Goal: Transaction & Acquisition: Purchase product/service

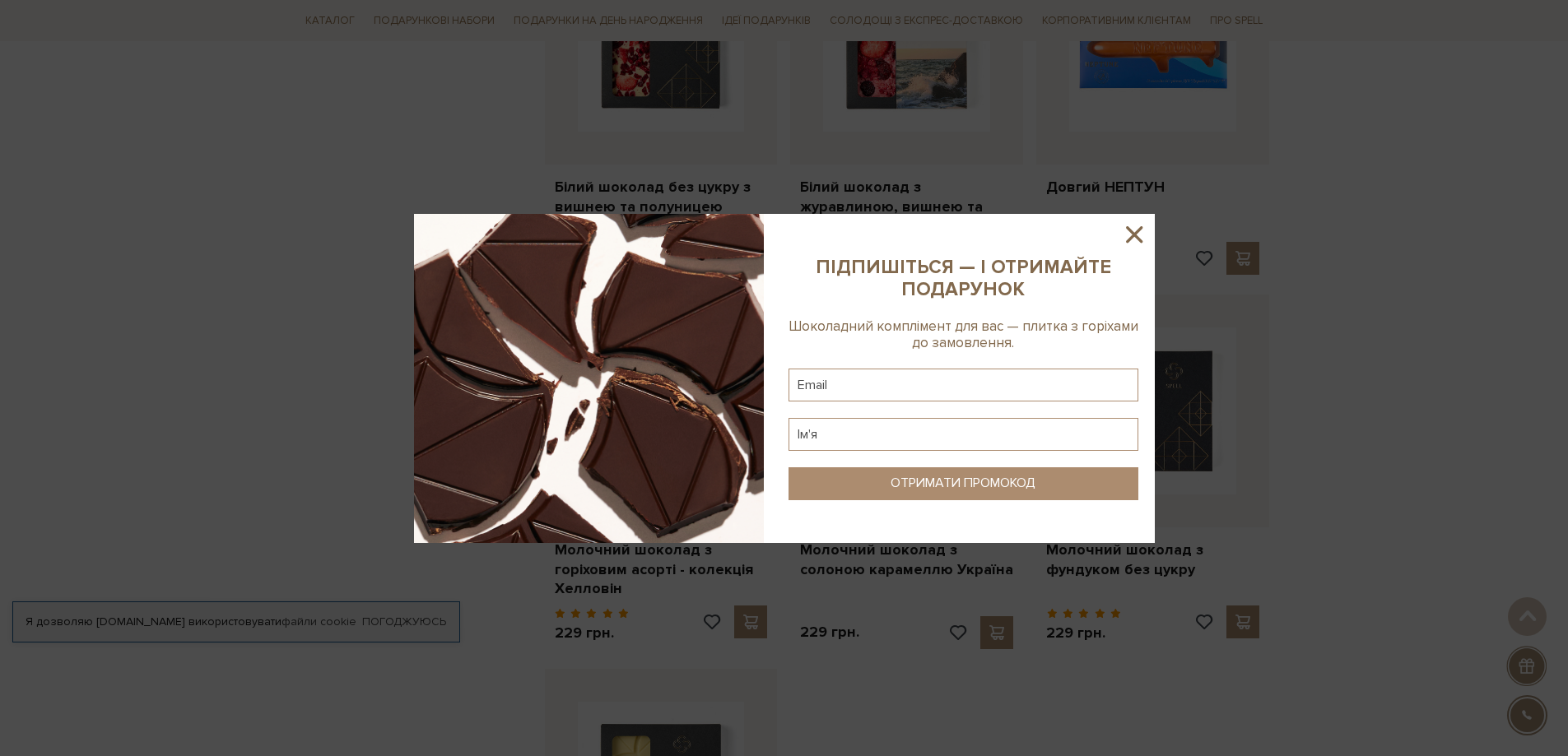
scroll to position [1564, 0]
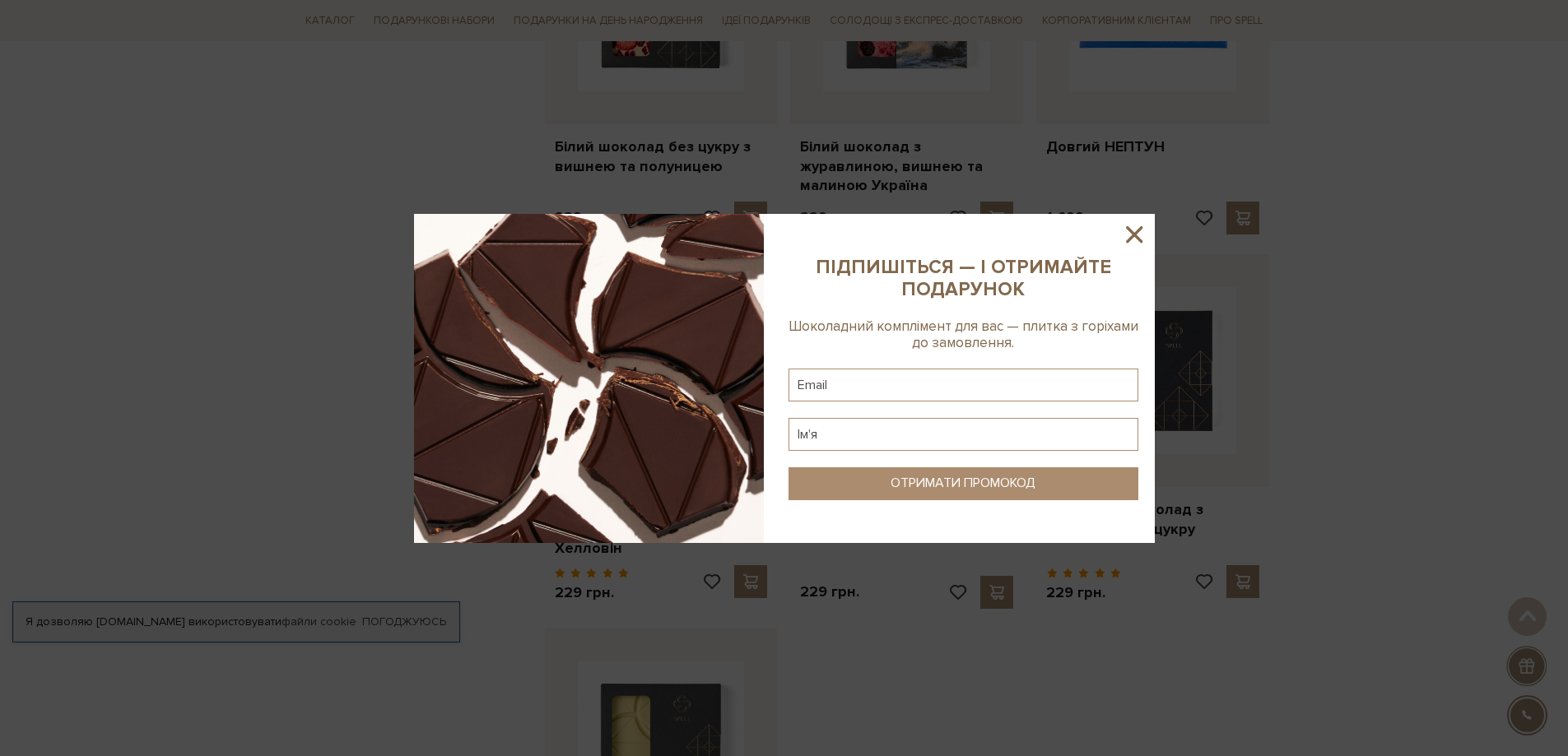
click at [1133, 229] on icon at bounding box center [1134, 234] width 28 height 28
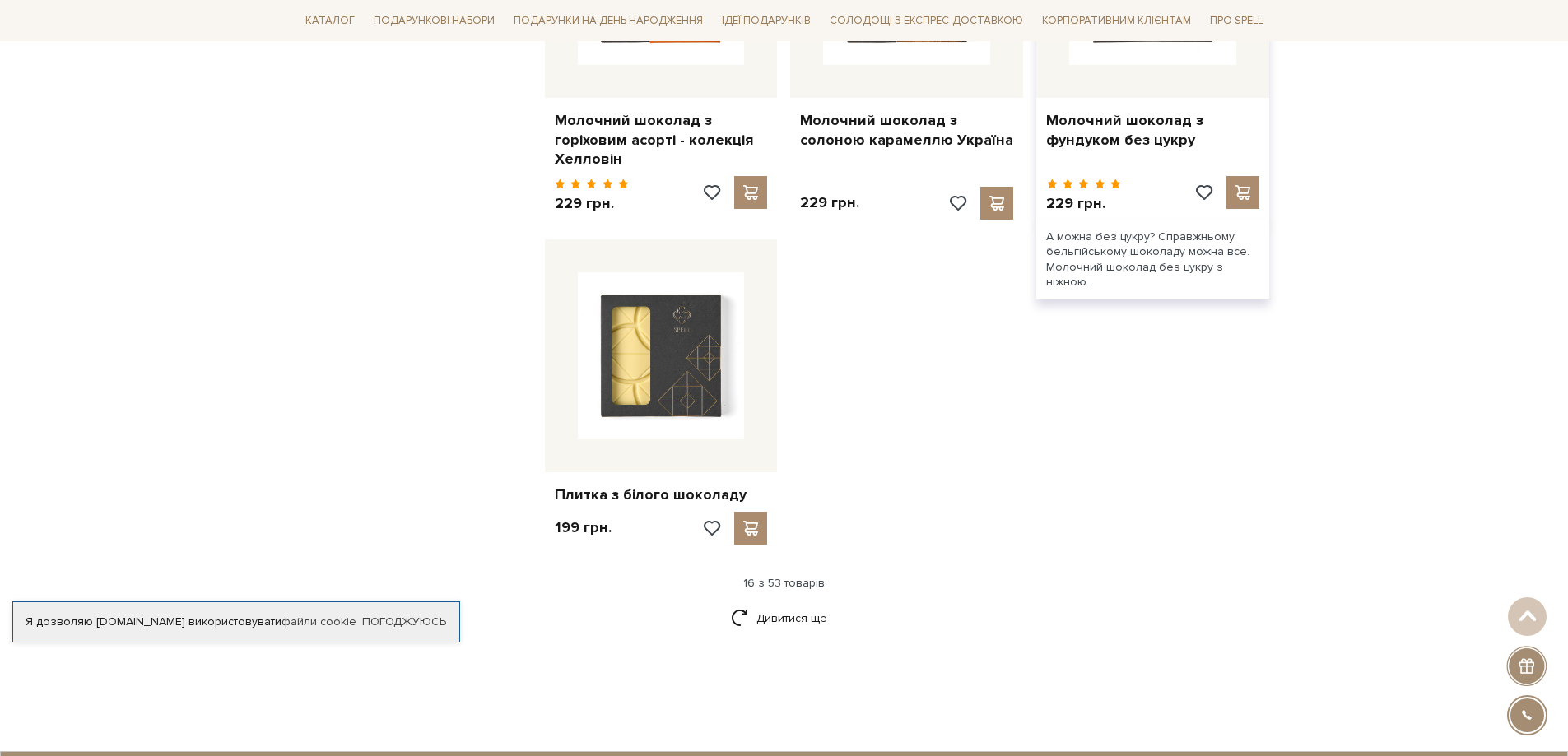
scroll to position [1975, 0]
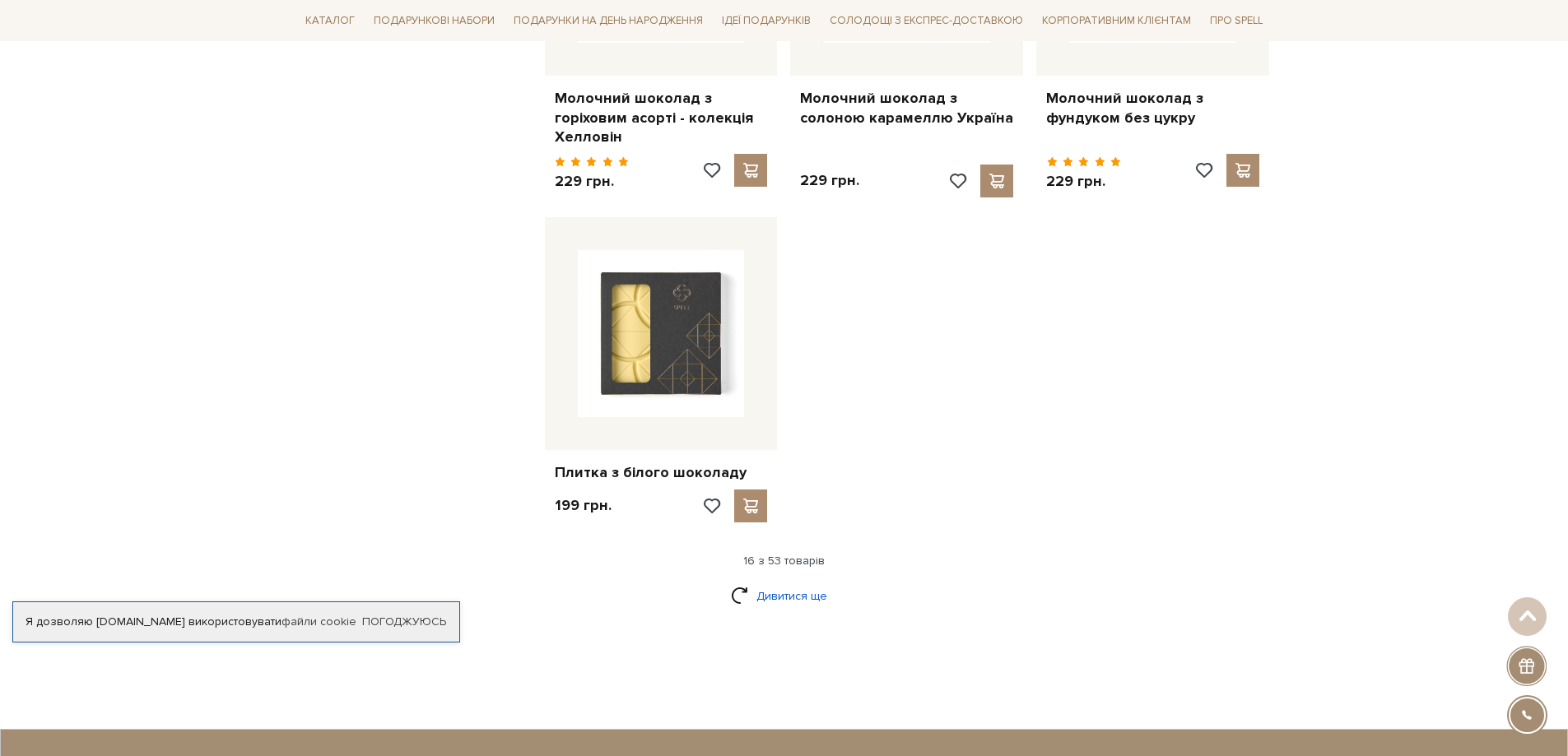
click at [799, 581] on link "Дивитися ще" at bounding box center [784, 595] width 107 height 29
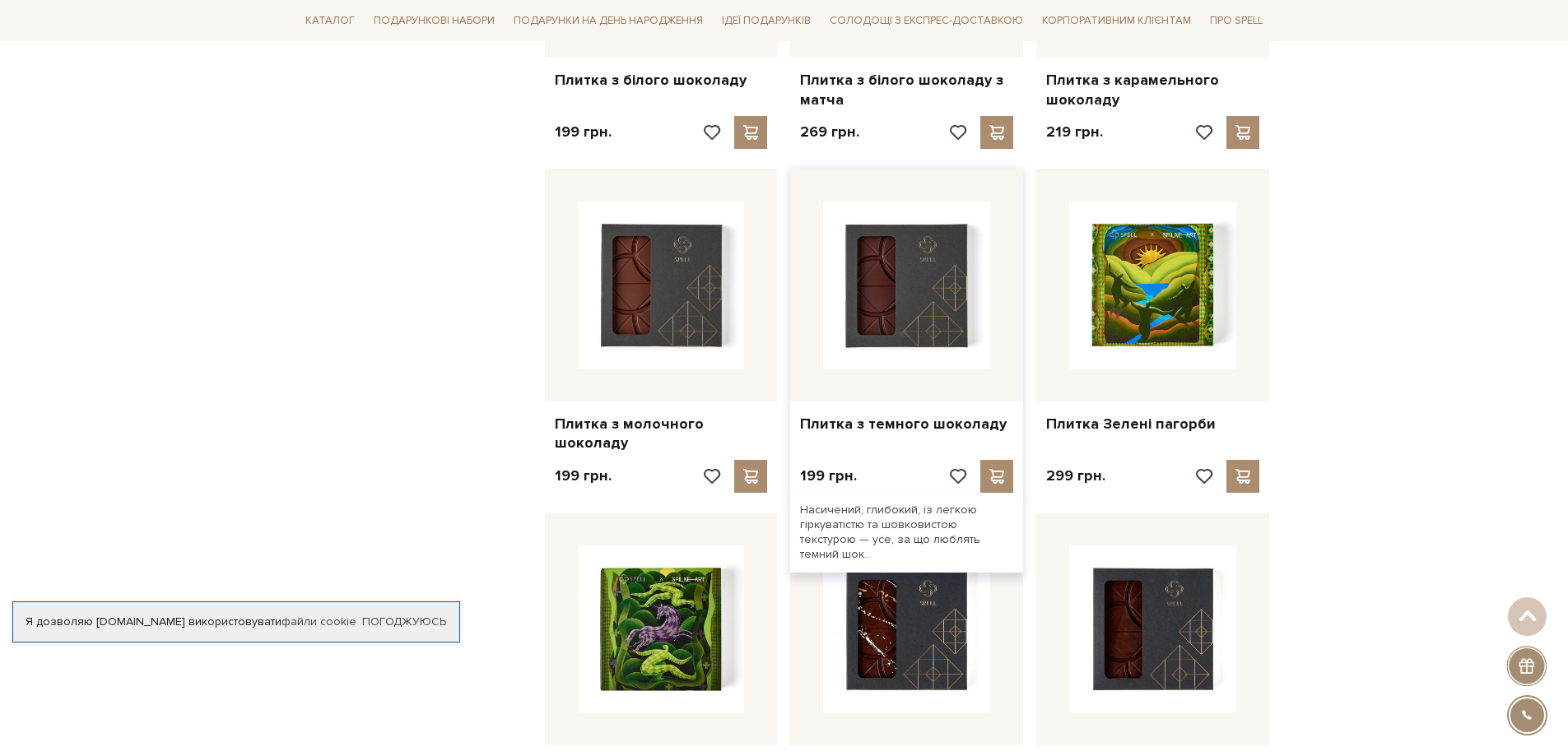
scroll to position [2387, 0]
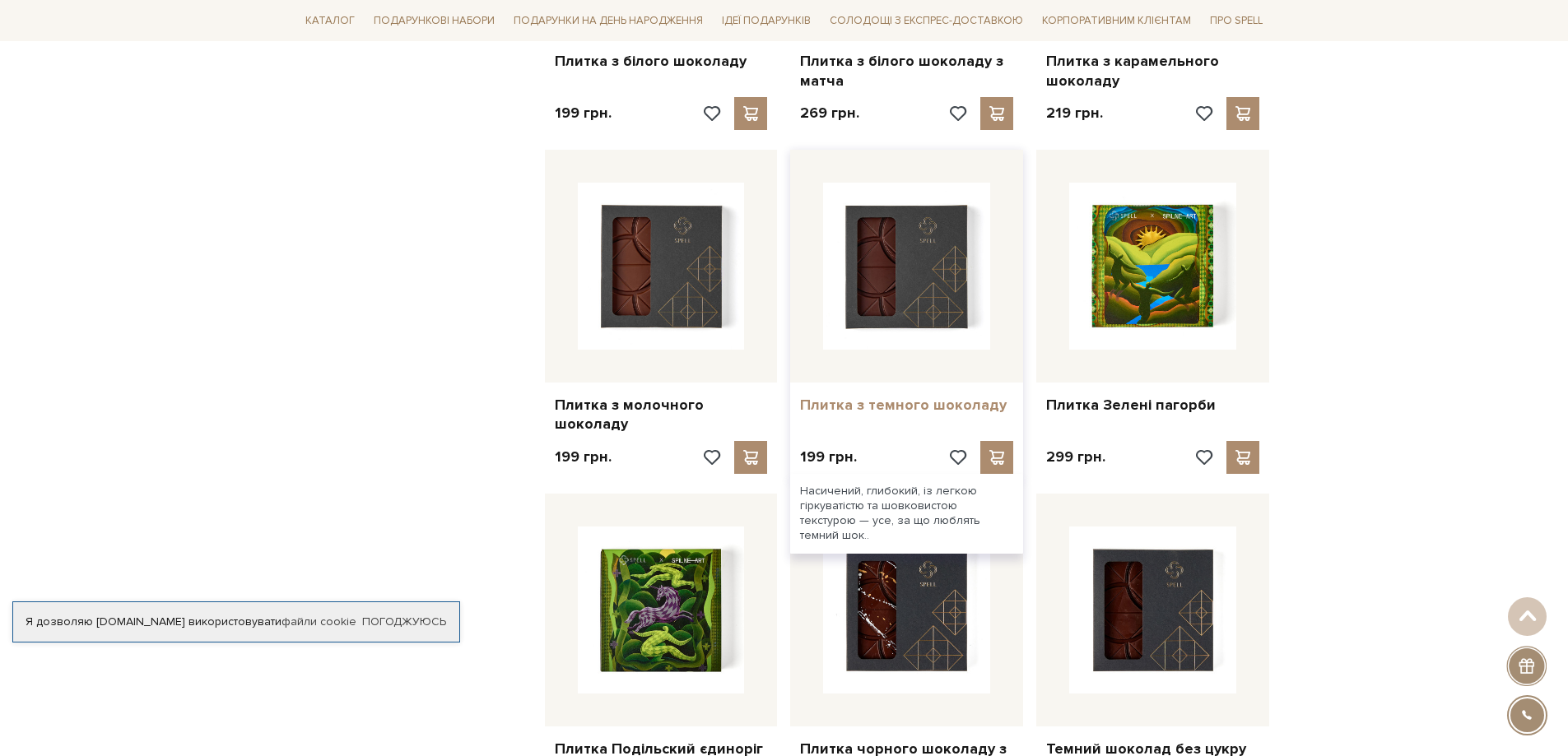
click at [920, 396] on link "Плитка з темного шоколаду" at bounding box center [906, 405] width 213 height 19
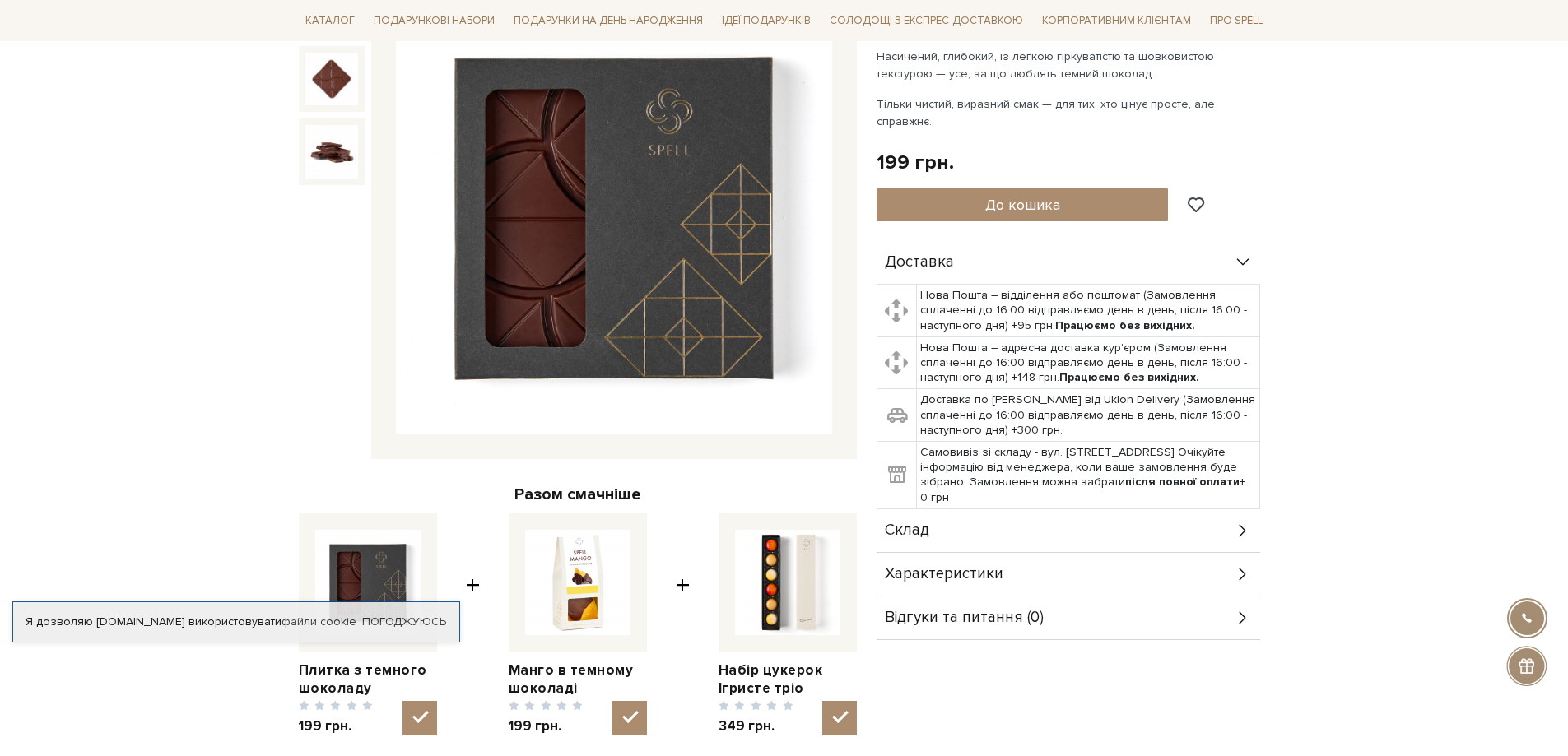
scroll to position [247, 0]
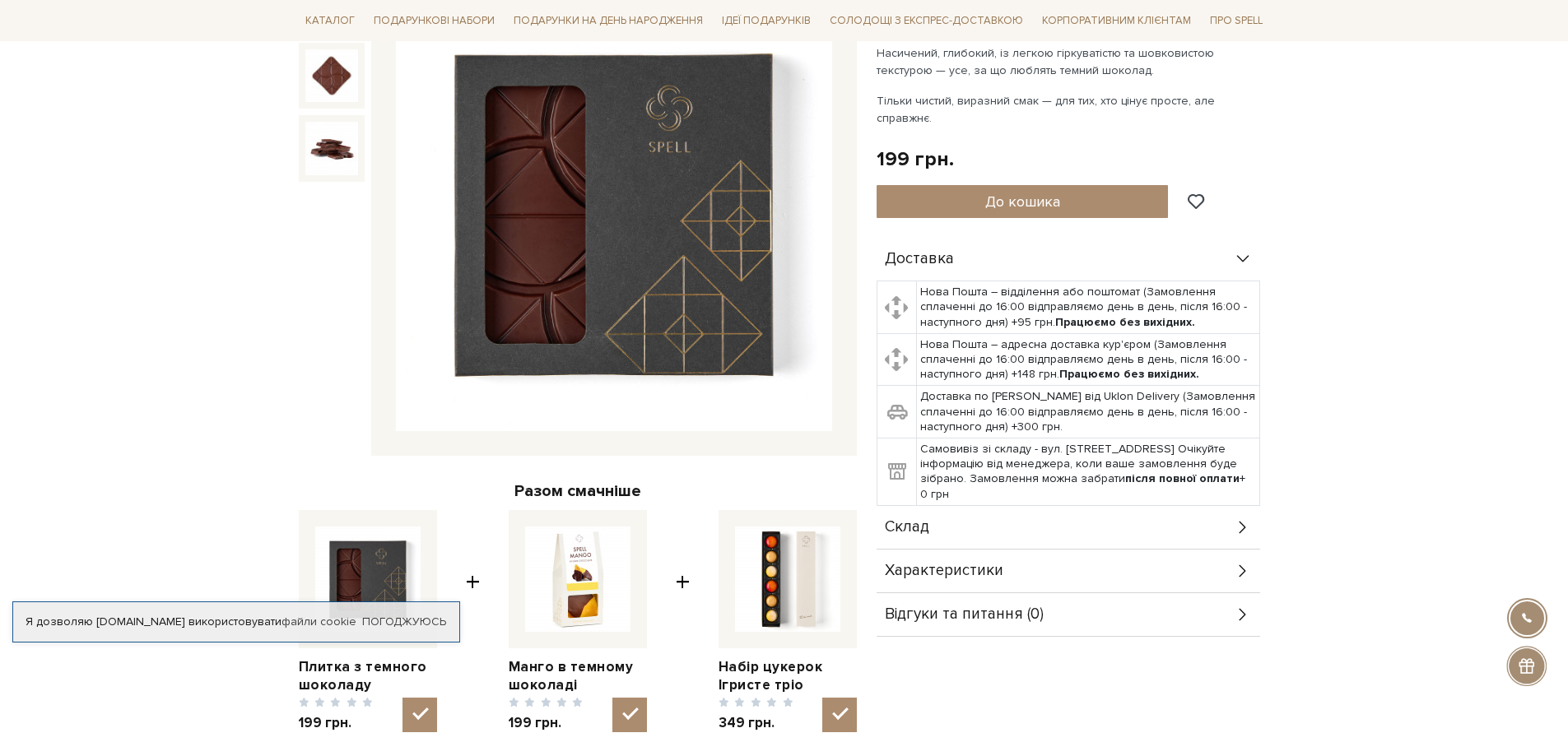
click at [1227, 550] on div "Характеристики" at bounding box center [1069, 571] width 384 height 43
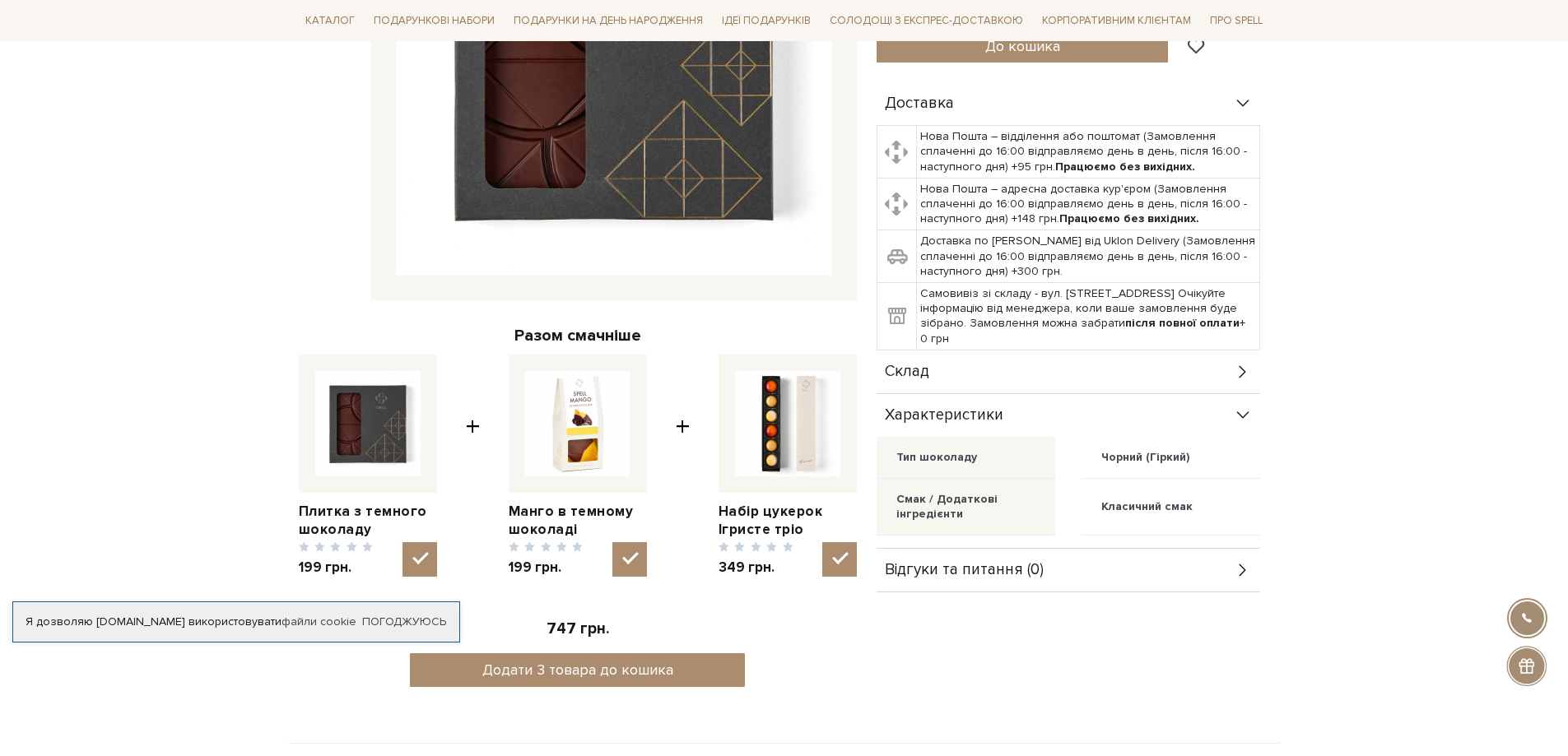
scroll to position [411, 0]
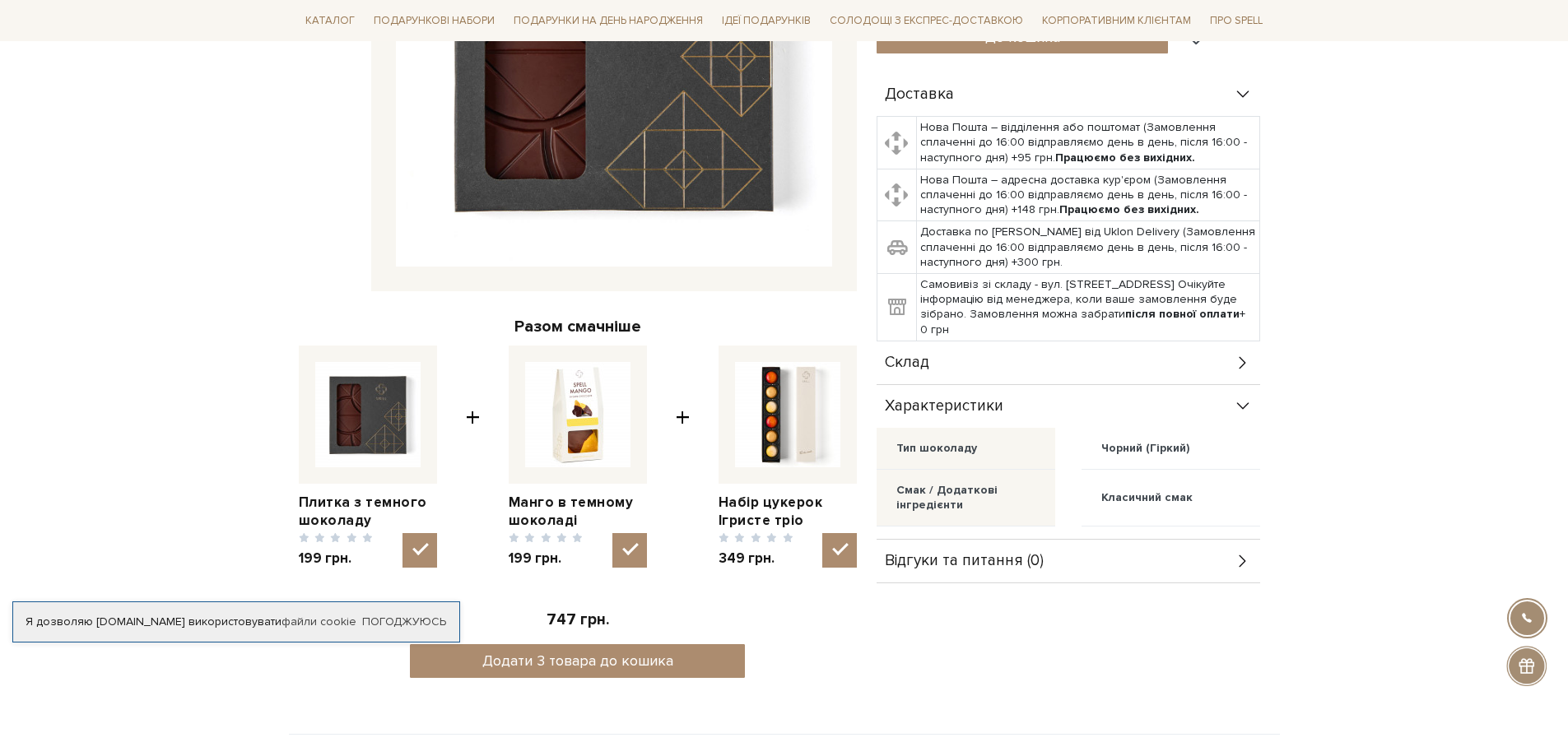
click at [1241, 354] on icon at bounding box center [1242, 363] width 18 height 18
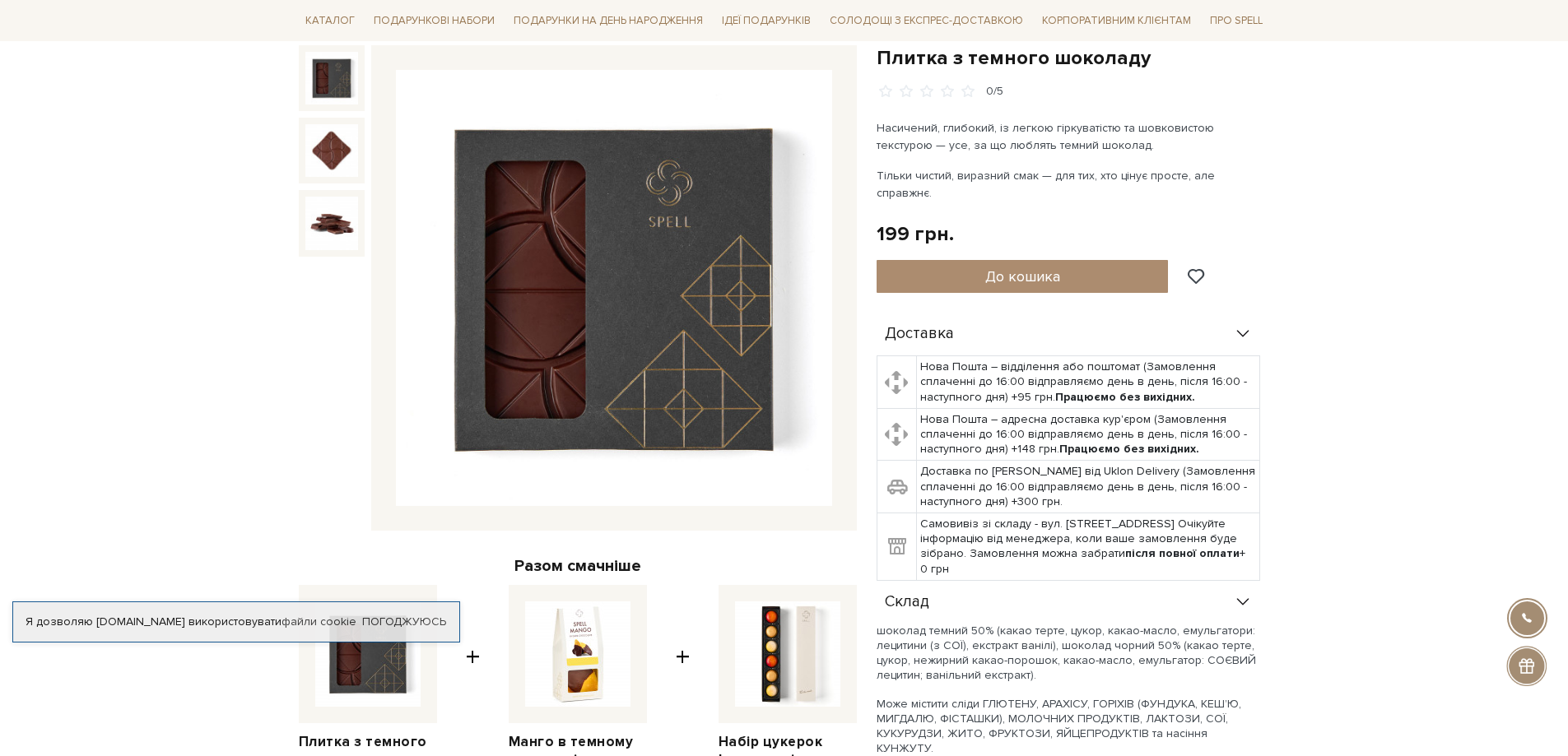
scroll to position [165, 0]
